Goal: Task Accomplishment & Management: Complete application form

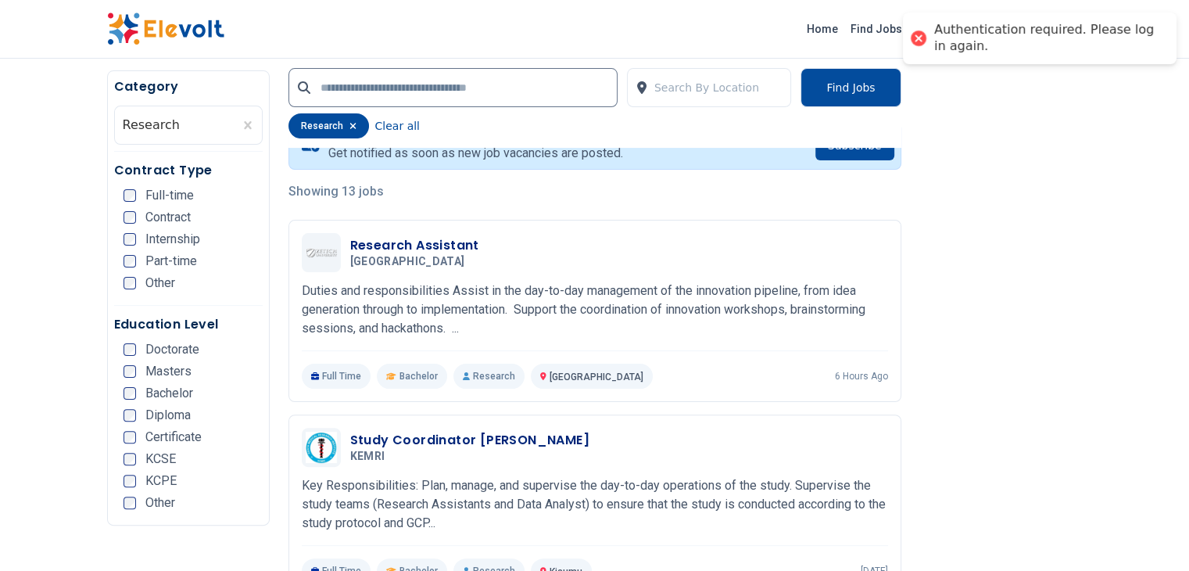
scroll to position [340, 0]
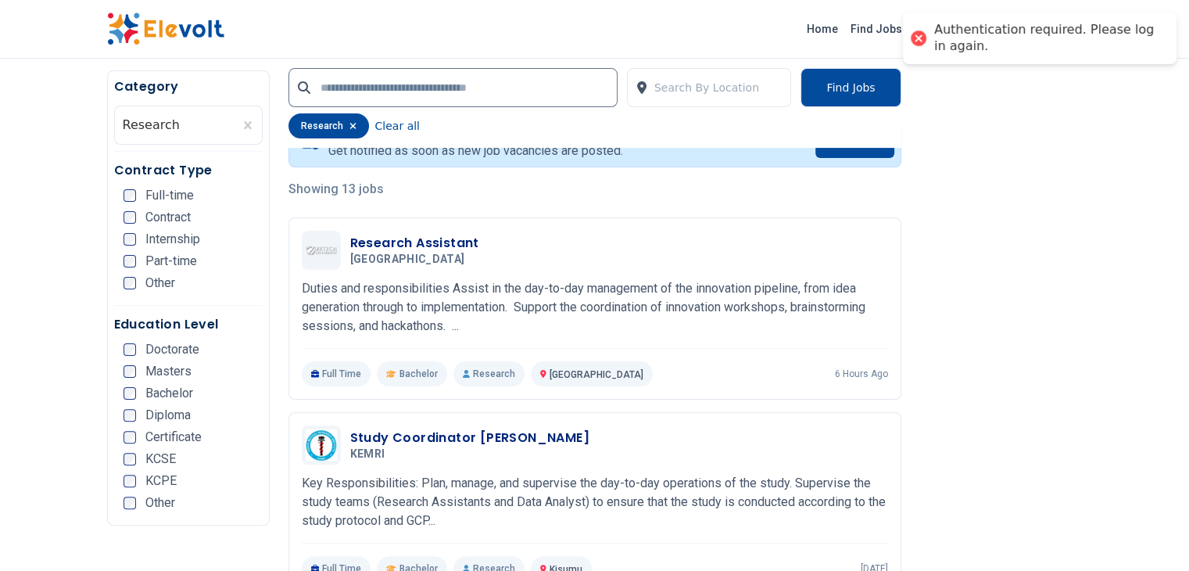
click at [349, 123] on icon "button" at bounding box center [352, 125] width 7 height 9
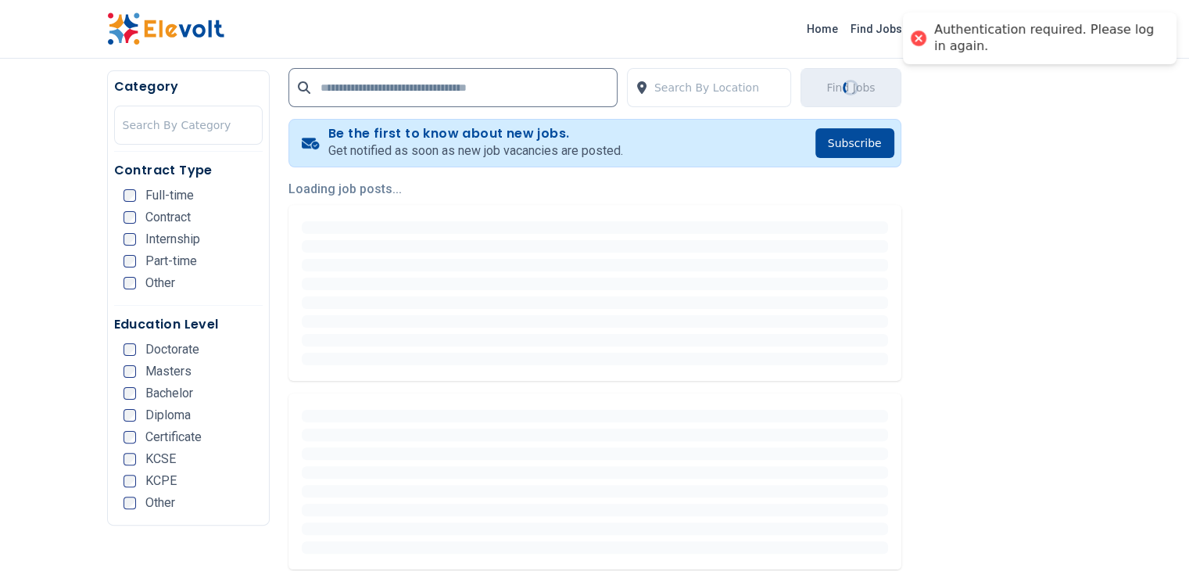
scroll to position [303, 0]
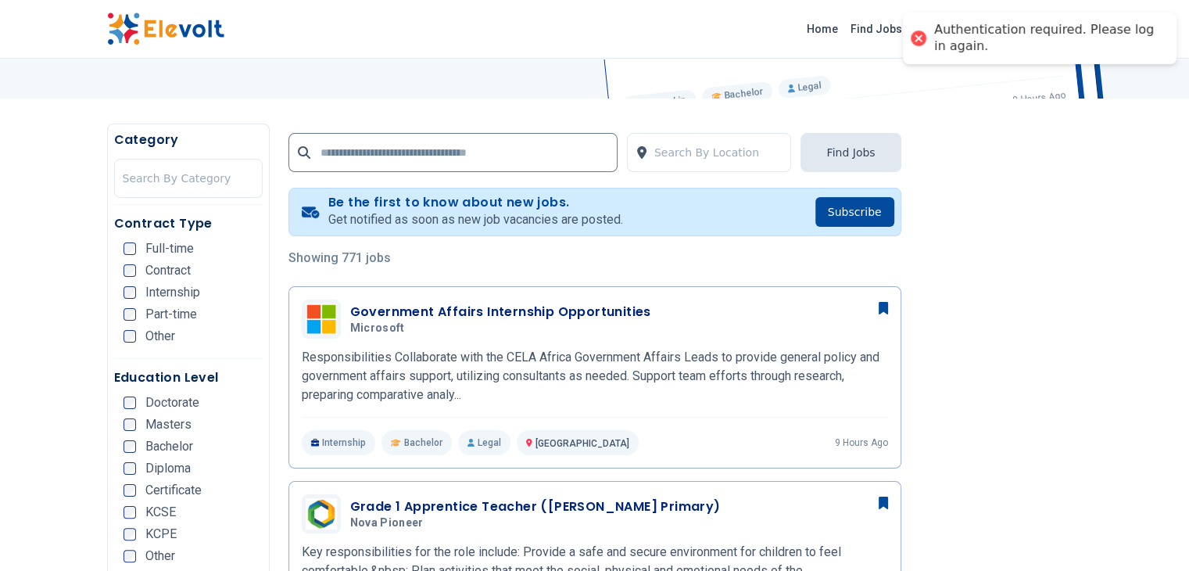
scroll to position [235, 0]
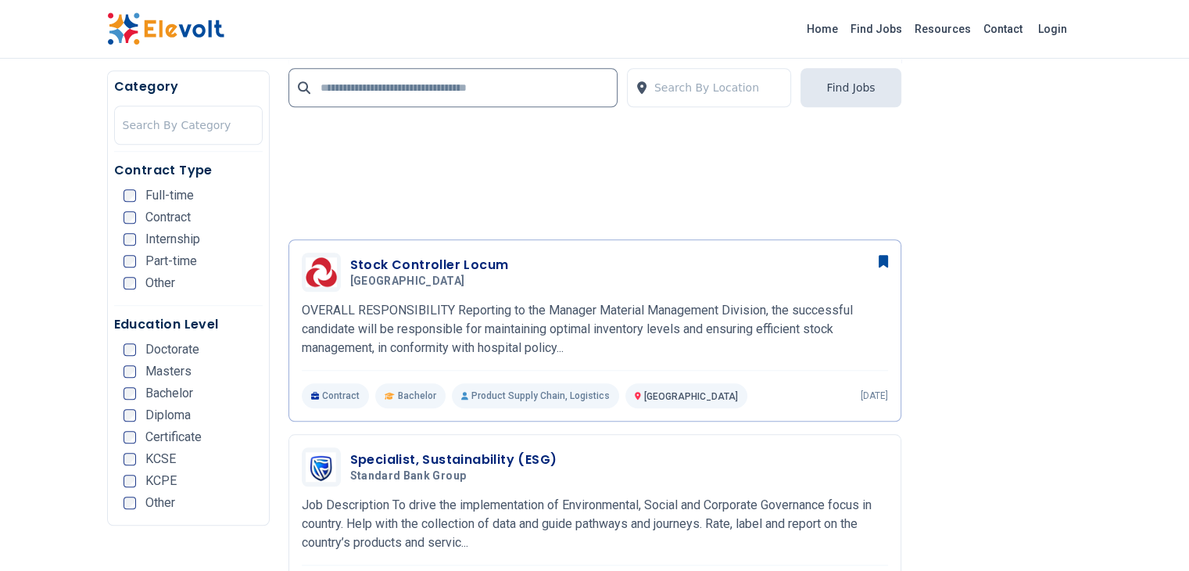
scroll to position [1413, 0]
click at [145, 367] on span "Masters" at bounding box center [168, 371] width 46 height 13
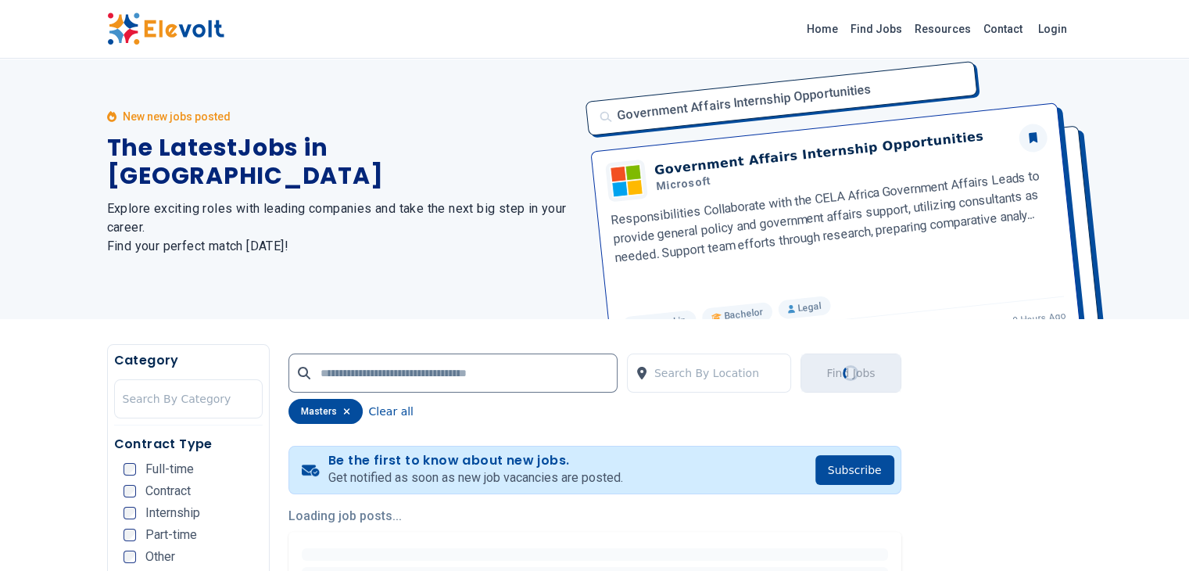
scroll to position [0, 0]
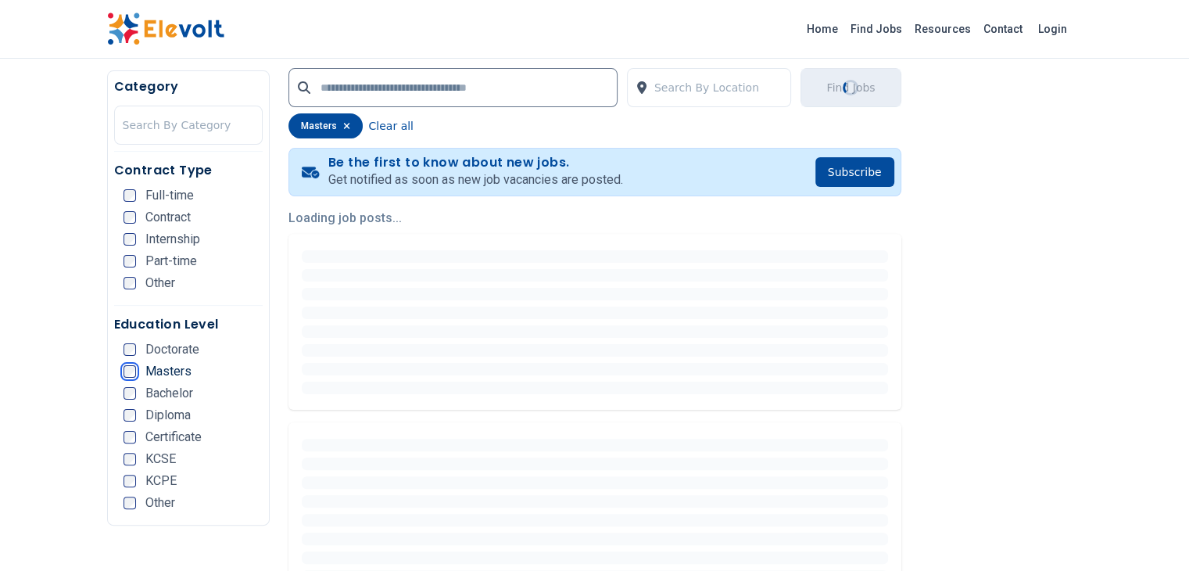
scroll to position [313, 0]
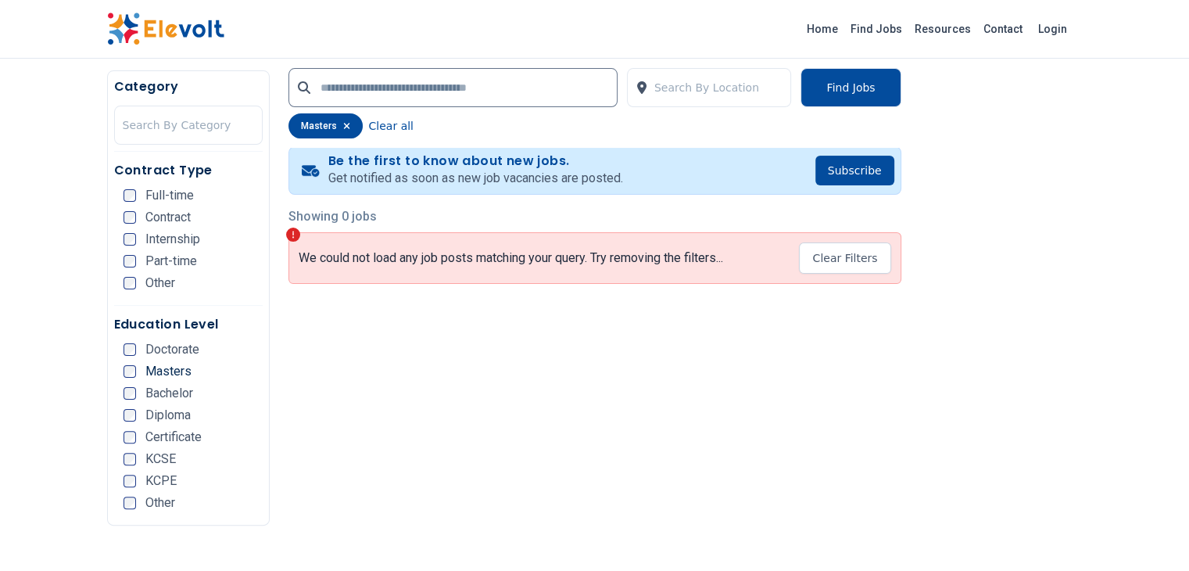
click at [343, 126] on icon "button" at bounding box center [346, 126] width 6 height 6
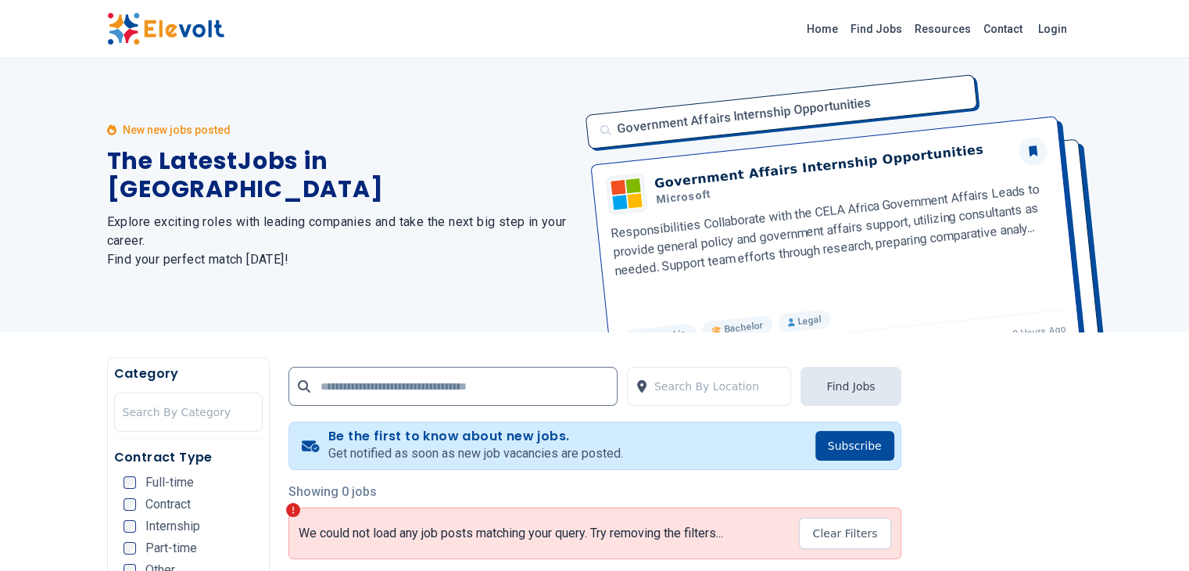
scroll to position [144, 0]
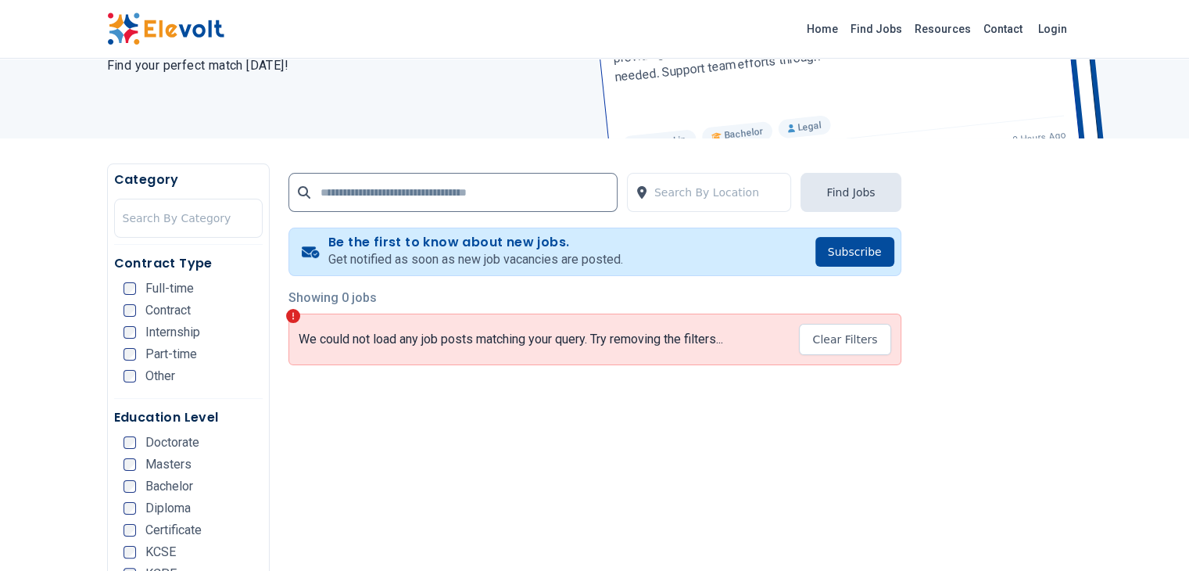
scroll to position [196, 0]
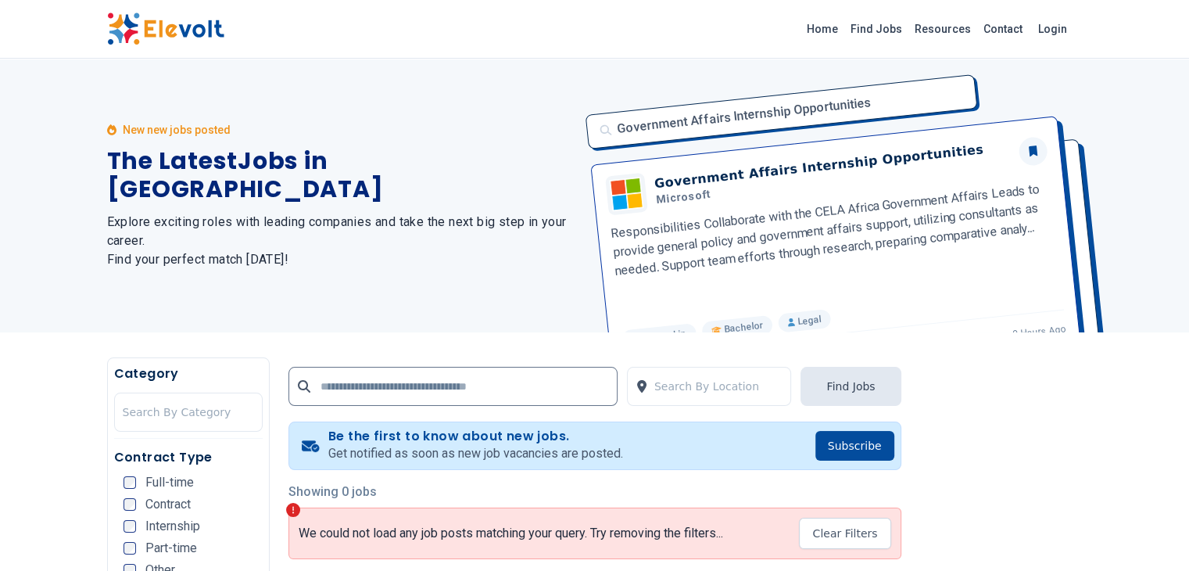
scroll to position [16, 0]
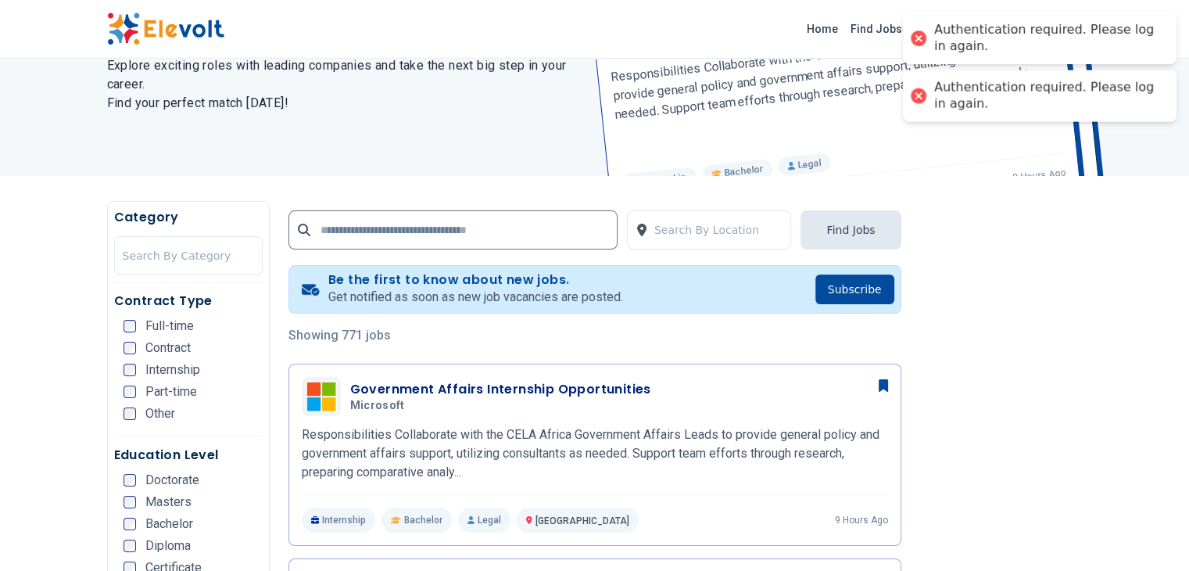
scroll to position [158, 0]
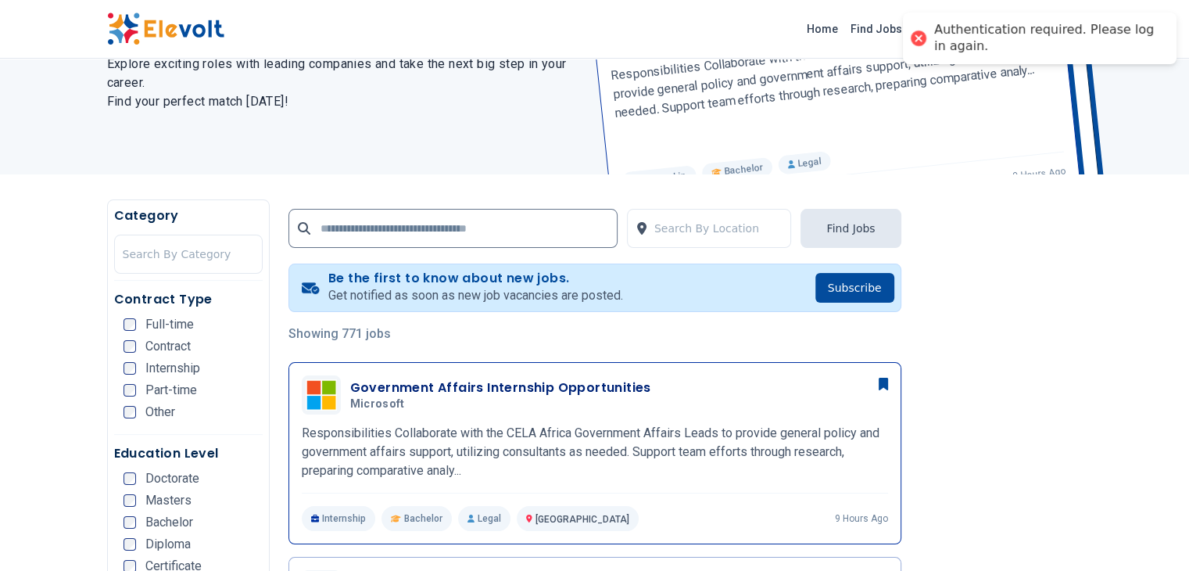
click at [359, 385] on h3 "Government Affairs Internship Opportunities" at bounding box center [500, 387] width 301 height 19
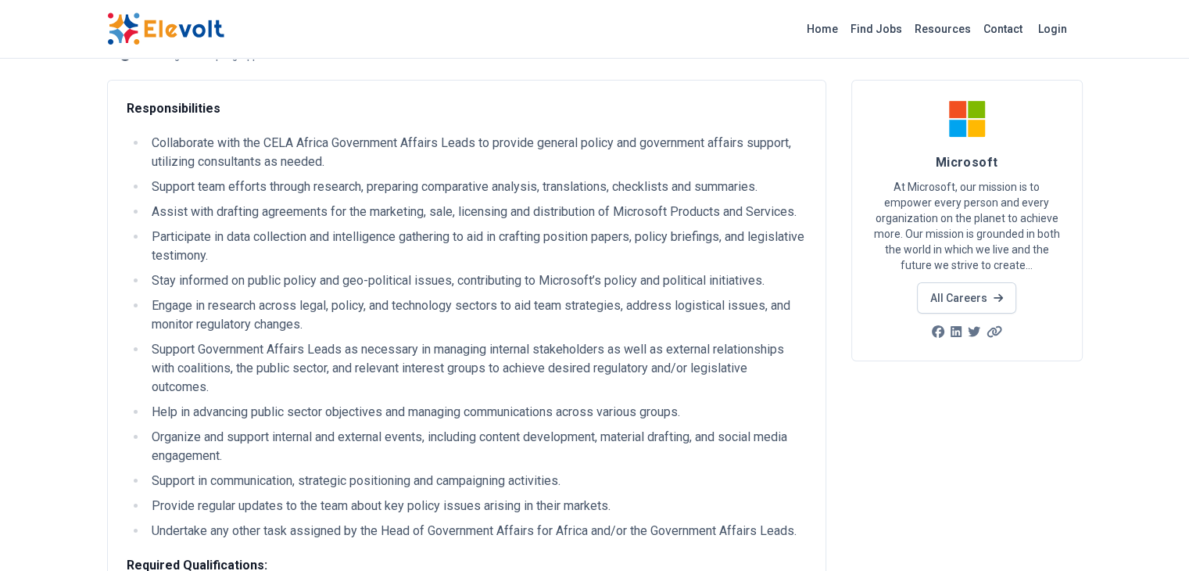
scroll to position [78, 0]
